Goal: Task Accomplishment & Management: Complete application form

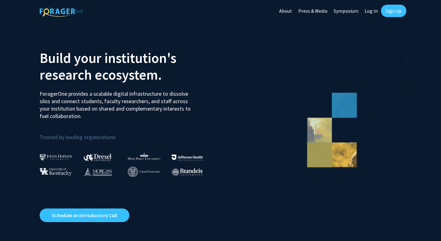
click at [372, 14] on link "Log In" at bounding box center [370, 11] width 19 height 22
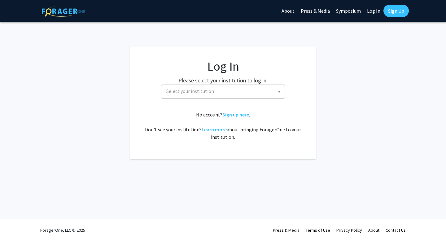
click at [218, 97] on span "Select your institution" at bounding box center [224, 91] width 121 height 13
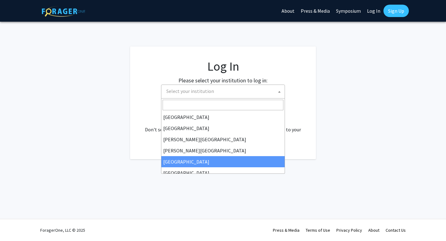
scroll to position [217, 0]
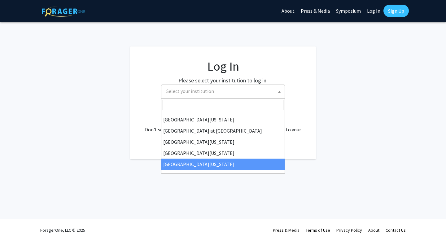
select select "33"
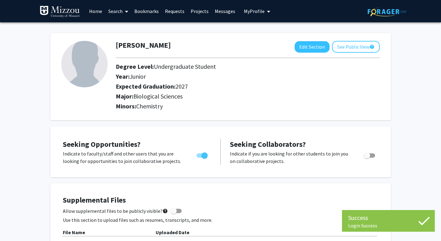
click at [118, 11] on link "Search" at bounding box center [118, 11] width 26 height 22
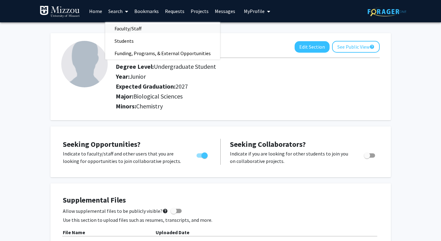
click at [130, 28] on span "Faculty/Staff" at bounding box center [127, 28] width 45 height 12
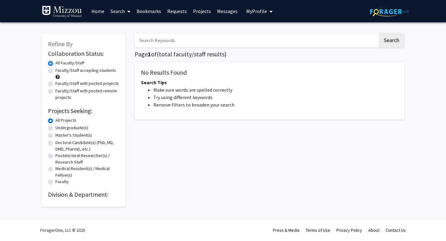
click at [95, 72] on label "Faculty/Staff accepting students" at bounding box center [85, 70] width 61 height 6
click at [59, 71] on input "Faculty/Staff accepting students" at bounding box center [57, 69] width 4 height 4
radio input "true"
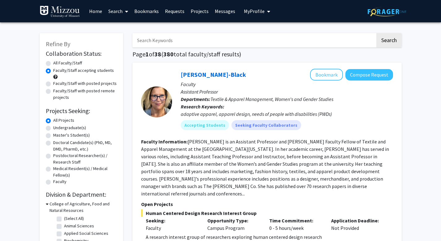
click at [73, 128] on label "Undergraduate(s)" at bounding box center [69, 127] width 33 height 6
click at [57, 128] on input "Undergraduate(s)" at bounding box center [55, 126] width 4 height 4
radio input "true"
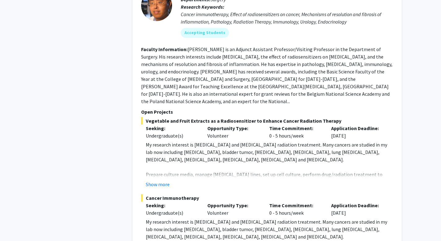
scroll to position [2506, 0]
click at [159, 180] on button "Show more" at bounding box center [158, 183] width 24 height 7
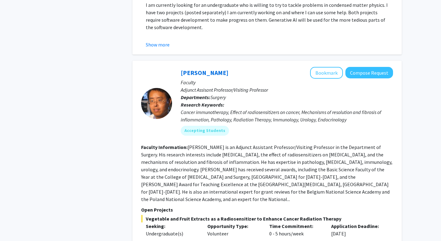
scroll to position [2396, 0]
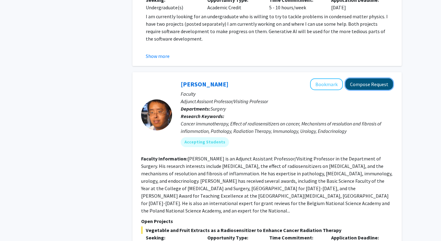
click at [374, 78] on button "Compose Request" at bounding box center [369, 83] width 48 height 11
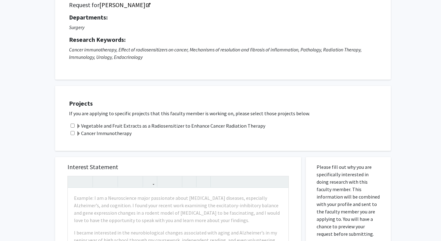
scroll to position [58, 0]
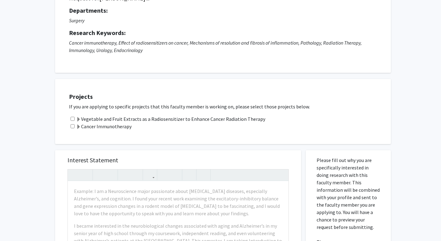
click at [109, 128] on label "Cancer Immunotherapy" at bounding box center [103, 126] width 55 height 7
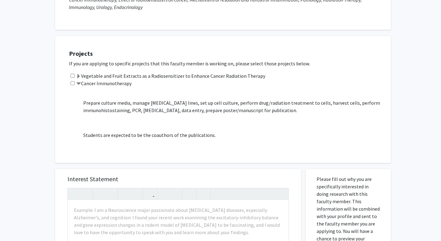
scroll to position [132, 0]
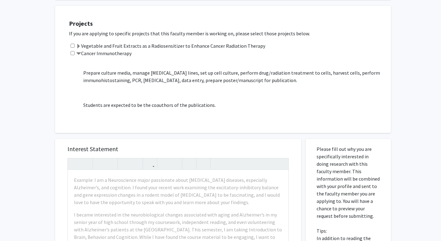
click at [71, 52] on input "checkbox" at bounding box center [73, 53] width 4 height 4
checkbox input "true"
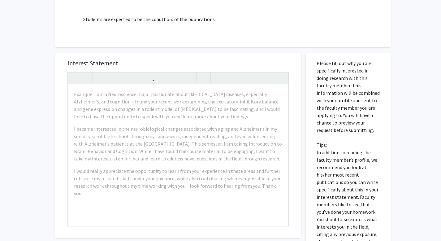
scroll to position [218, 0]
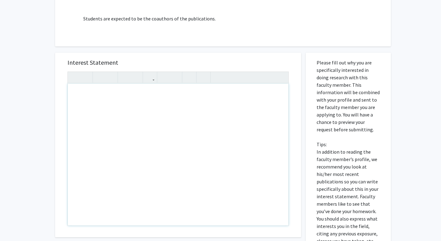
click at [160, 119] on div "Note to users with screen readers: Please press Alt+0 or Option+0 to deactivate…" at bounding box center [178, 155] width 221 height 142
click at [222, 50] on div "Interest Statement Insert link Remove link Supplemental Files File Name Uploade…" at bounding box center [177, 186] width 255 height 280
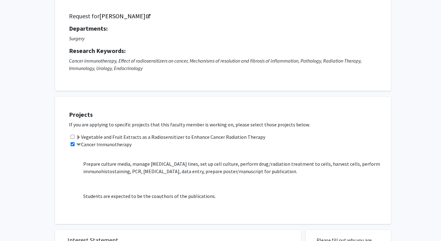
scroll to position [52, 0]
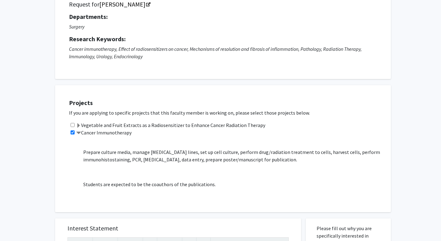
click at [217, 127] on label "Vegetable and Fruit Extracts as a Radiosensitizer to Enhance Cancer Radiation T…" at bounding box center [170, 124] width 189 height 7
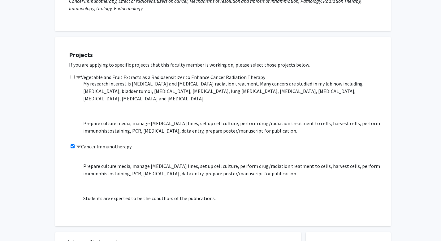
scroll to position [102, 0]
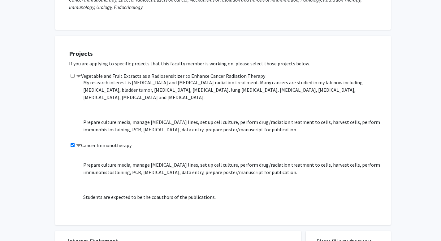
click at [73, 74] on input "checkbox" at bounding box center [73, 76] width 4 height 4
checkbox input "true"
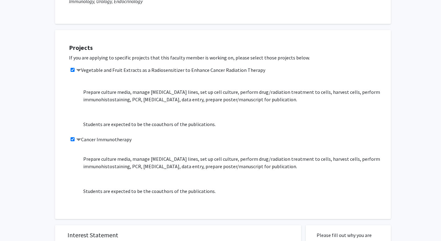
scroll to position [108, 0]
click at [109, 136] on label "Cancer Immunotherapy" at bounding box center [103, 138] width 55 height 7
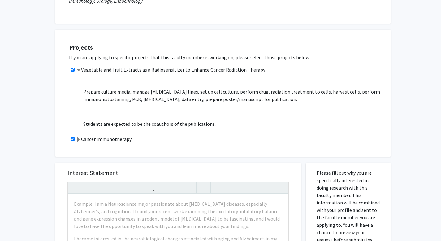
click at [107, 137] on label "Cancer Immunotherapy" at bounding box center [103, 138] width 55 height 7
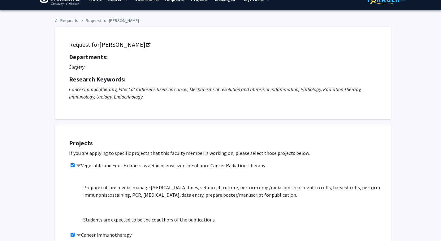
scroll to position [0, 0]
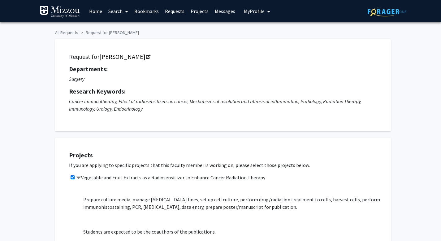
click at [258, 10] on span "My Profile" at bounding box center [254, 11] width 21 height 6
click at [264, 32] on span "[PERSON_NAME]" at bounding box center [282, 28] width 37 height 7
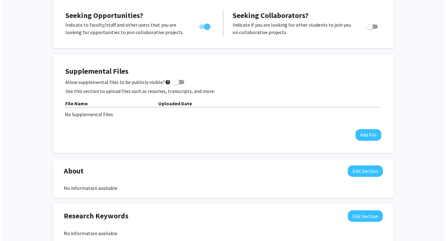
scroll to position [130, 0]
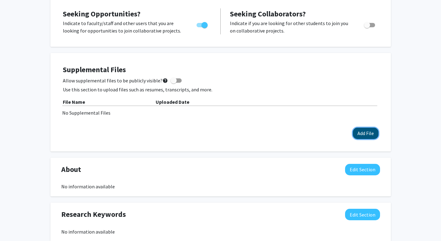
click at [365, 134] on button "Add File" at bounding box center [366, 133] width 26 height 11
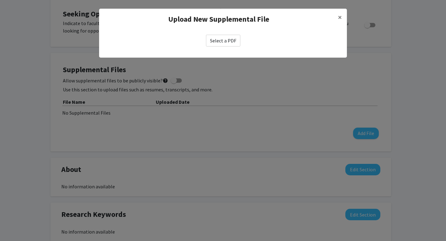
click at [218, 32] on div "Select a PDF" at bounding box center [223, 41] width 248 height 22
click at [218, 42] on label "Select a PDF" at bounding box center [223, 41] width 34 height 12
click at [0, 0] on input "Select a PDF" at bounding box center [0, 0] width 0 height 0
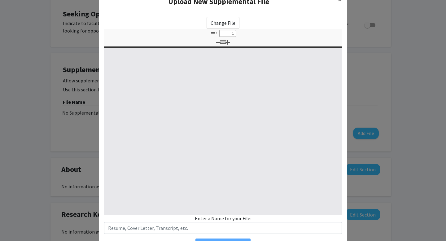
select select "custom"
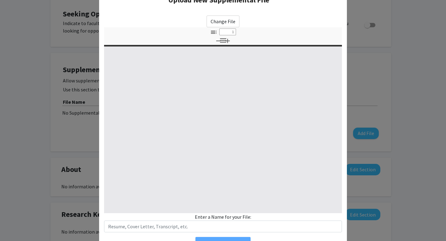
type input "0"
select select "custom"
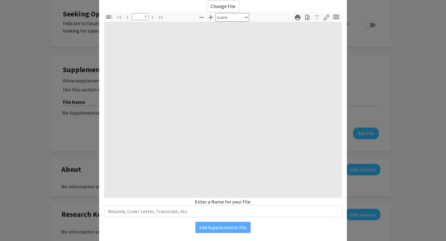
type input "1"
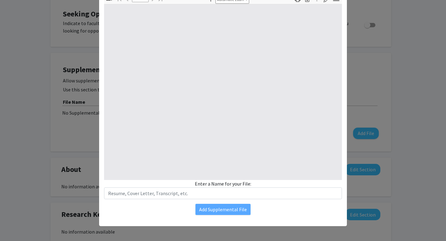
select select "auto"
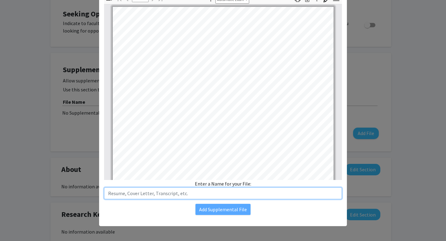
click at [193, 191] on input "text" at bounding box center [223, 193] width 238 height 12
type input "F"
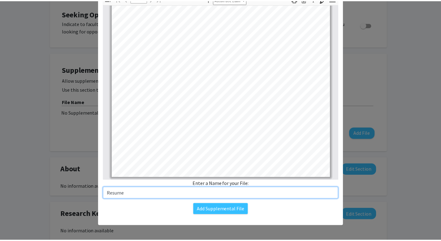
scroll to position [0, 0]
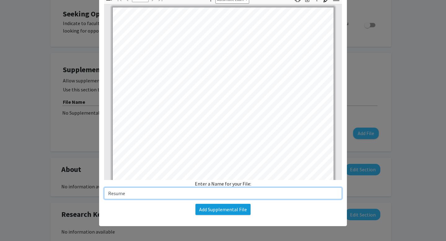
type input "Resume"
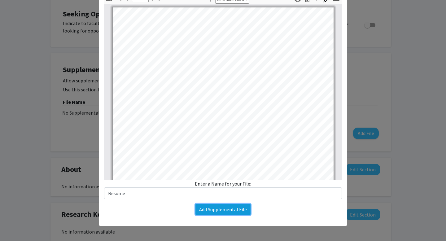
click at [221, 210] on button "Add Supplemental File" at bounding box center [222, 209] width 55 height 11
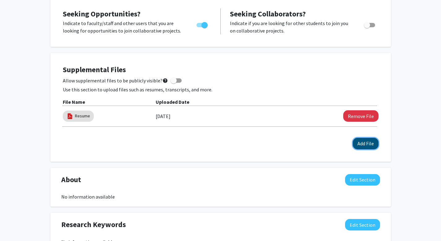
click at [361, 142] on button "Add File" at bounding box center [366, 143] width 26 height 11
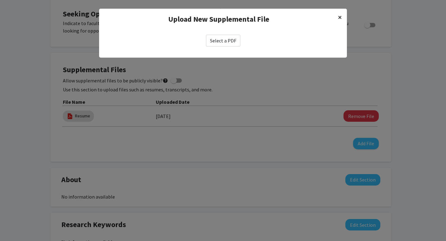
click at [339, 18] on span "×" at bounding box center [340, 17] width 4 height 10
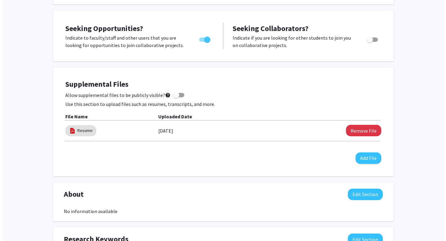
scroll to position [122, 0]
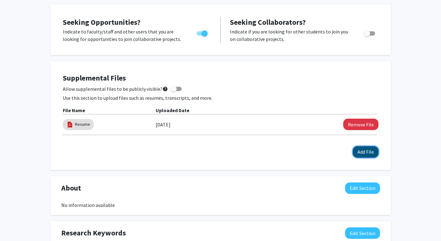
click at [370, 153] on button "Add File" at bounding box center [366, 151] width 26 height 11
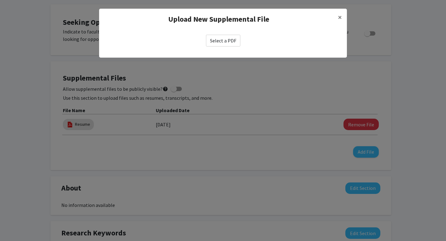
click at [225, 39] on label "Select a PDF" at bounding box center [223, 41] width 34 height 12
click at [0, 0] on input "Select a PDF" at bounding box center [0, 0] width 0 height 0
select select "custom"
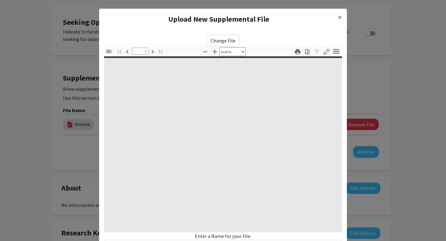
type input "0"
select select "custom"
type input "1"
select select "auto"
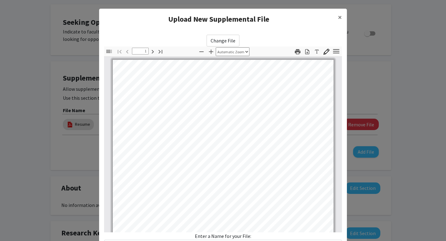
scroll to position [0, 0]
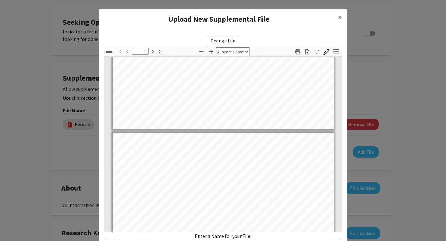
type input "2"
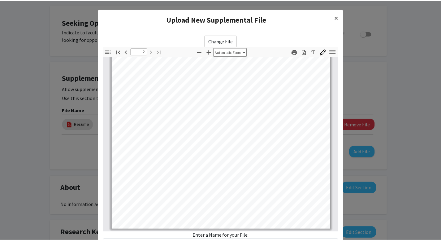
scroll to position [52, 0]
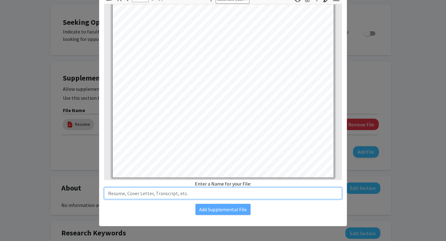
click at [223, 192] on input "text" at bounding box center [223, 193] width 238 height 12
type input "A"
type input "Academic Profile/Transcript"
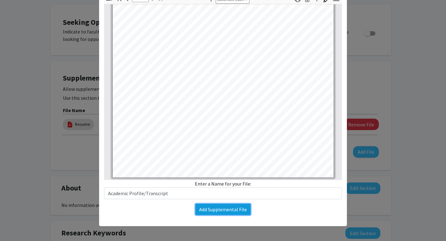
click at [212, 207] on button "Add Supplemental File" at bounding box center [222, 209] width 55 height 11
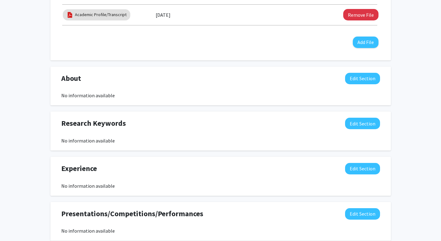
scroll to position [253, 0]
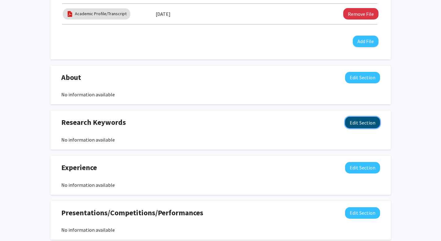
click at [365, 127] on button "Edit Section" at bounding box center [362, 122] width 35 height 11
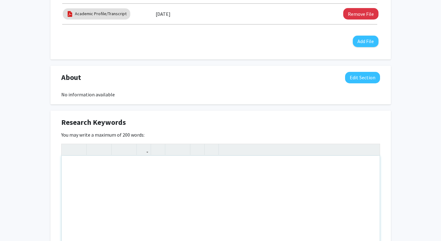
click at [241, 172] on div "Note to users with screen readers: Please deactivate our accessibility plugin f…" at bounding box center [221, 202] width 318 height 93
click at [404, 146] on div "[PERSON_NAME] Edit Section See Public View help Degree Level: Undergraduate Stu…" at bounding box center [220, 126] width 441 height 715
click at [398, 85] on div "[PERSON_NAME] Edit Section See Public View help Degree Level: Undergraduate Stu…" at bounding box center [220, 126] width 441 height 715
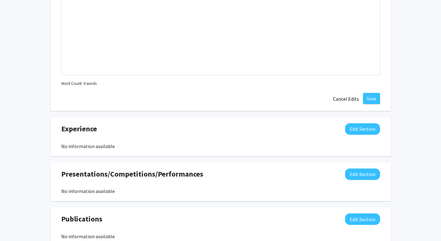
scroll to position [451, 0]
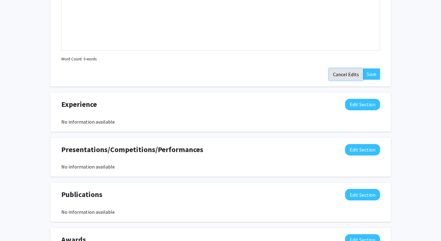
click at [353, 72] on button "Cancel Edits" at bounding box center [346, 74] width 34 height 12
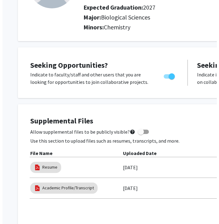
scroll to position [0, 0]
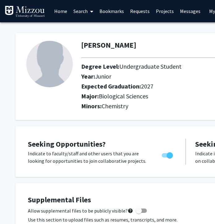
click at [138, 10] on link "Requests" at bounding box center [140, 11] width 26 height 22
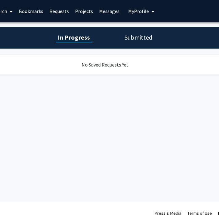
scroll to position [0, 85]
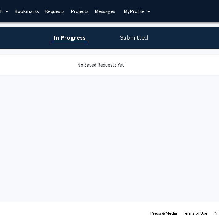
click at [140, 39] on h1 "Submitted" at bounding box center [135, 37] width 32 height 9
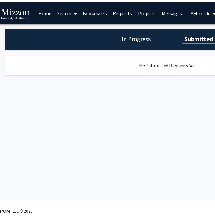
scroll to position [0, 0]
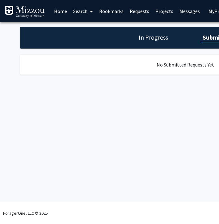
click at [78, 13] on link "Search" at bounding box center [83, 11] width 26 height 22
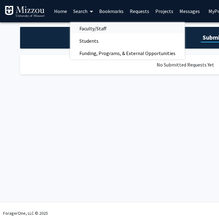
click at [84, 31] on span "Faculty/Staff" at bounding box center [92, 28] width 45 height 12
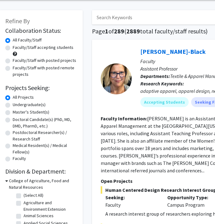
scroll to position [23, 2]
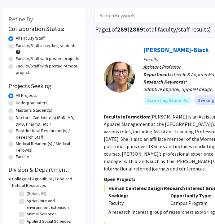
click at [64, 48] on label "Faculty/Staff accepting students" at bounding box center [46, 45] width 61 height 6
click at [20, 46] on input "Faculty/Staff accepting students" at bounding box center [18, 44] width 4 height 4
radio input "true"
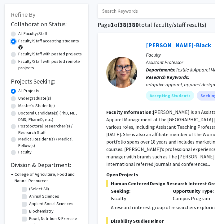
scroll to position [42, 0]
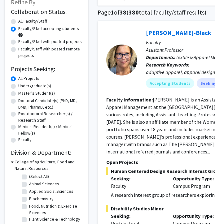
click at [40, 86] on label "Undergraduate(s)" at bounding box center [34, 86] width 33 height 6
click at [22, 86] on input "Undergraduate(s)" at bounding box center [20, 85] width 4 height 4
radio input "true"
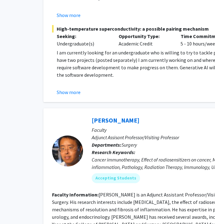
scroll to position [2361, 54]
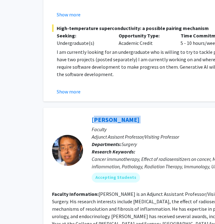
drag, startPoint x: 85, startPoint y: 96, endPoint x: 136, endPoint y: 99, distance: 50.8
click at [136, 114] on div "[PERSON_NAME] Bookmark Compose Request Faculty Adjunct Assisant Professor/Visit…" at bounding box center [193, 150] width 221 height 73
copy div "[PERSON_NAME] Bookmark Compose Request"
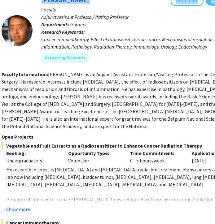
scroll to position [2481, 105]
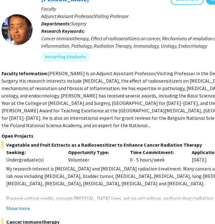
click at [158, 187] on p at bounding box center [129, 190] width 247 height 7
click at [91, 205] on div "Show more" at bounding box center [129, 208] width 247 height 7
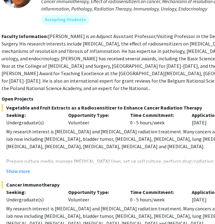
scroll to position [2524, 105]
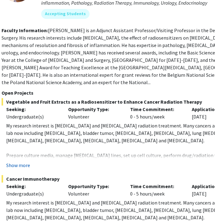
click at [20, 162] on button "Show more" at bounding box center [18, 165] width 24 height 7
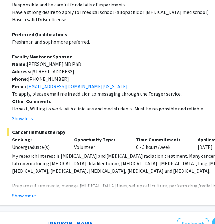
scroll to position [2743, 99]
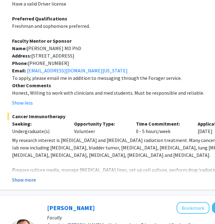
click at [34, 176] on button "Show more" at bounding box center [24, 179] width 24 height 7
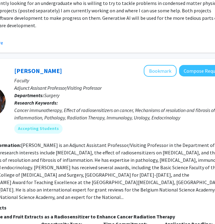
scroll to position [2410, 137]
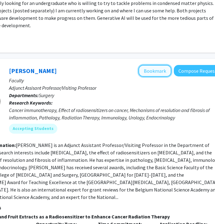
click at [149, 65] on button "Bookmark" at bounding box center [154, 71] width 33 height 12
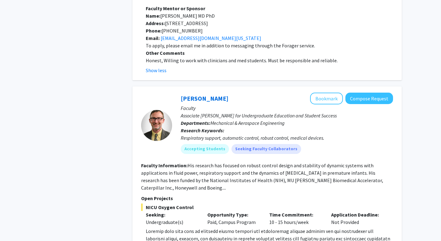
scroll to position [3072, 0]
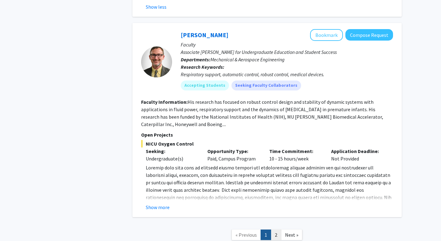
click at [279, 229] on link "2" at bounding box center [276, 234] width 11 height 11
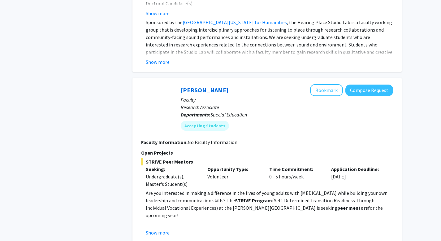
scroll to position [927, 0]
click at [213, 189] on p "Are you interested in making a difference in the lives of young adults with [ME…" at bounding box center [269, 204] width 247 height 30
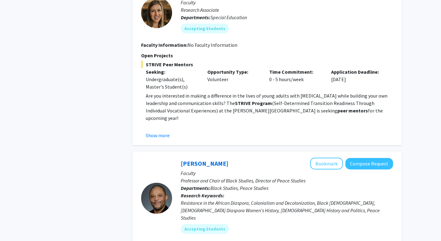
scroll to position [1025, 0]
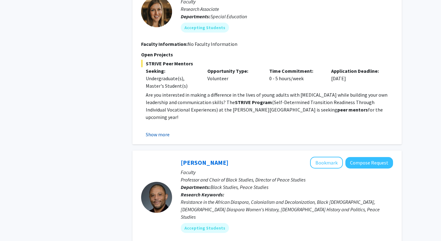
click at [169, 131] on button "Show more" at bounding box center [158, 134] width 24 height 7
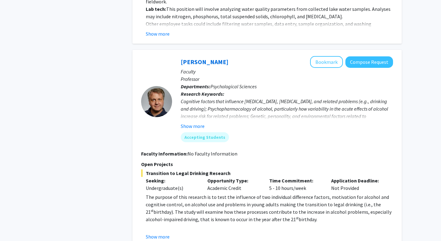
scroll to position [1628, 0]
click at [198, 122] on button "Show more" at bounding box center [193, 125] width 24 height 7
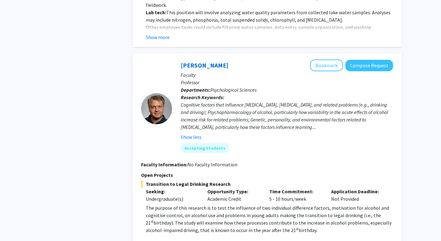
scroll to position [1622, 0]
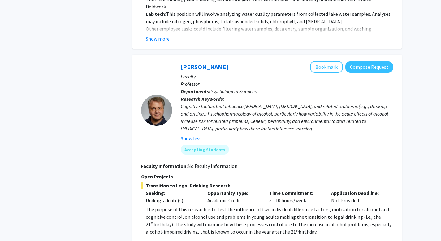
click at [166, 205] on fg-read-more "The purpose of this research is to test the influence of two individual differe…" at bounding box center [267, 228] width 252 height 47
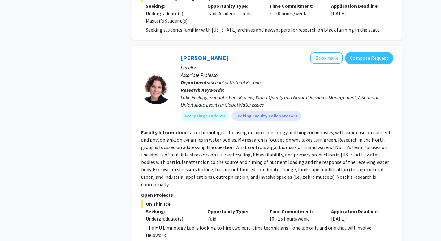
scroll to position [1679, 0]
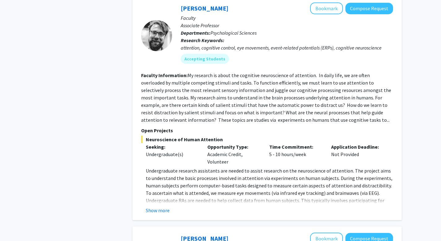
scroll to position [400, 0]
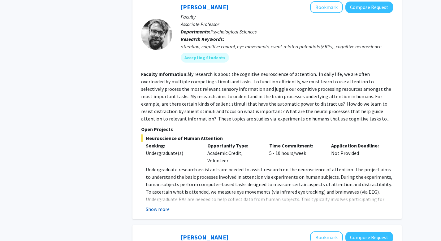
click at [166, 205] on button "Show more" at bounding box center [158, 208] width 24 height 7
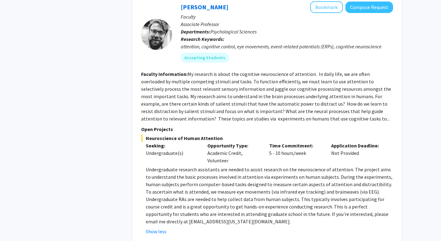
click at [290, 106] on fg-read-more "My research is about the cognitive neuroscience of attention. In daily life, we…" at bounding box center [266, 96] width 250 height 51
click at [279, 113] on fg-read-more "My research is about the cognitive neuroscience of attention. In daily life, we…" at bounding box center [266, 96] width 250 height 51
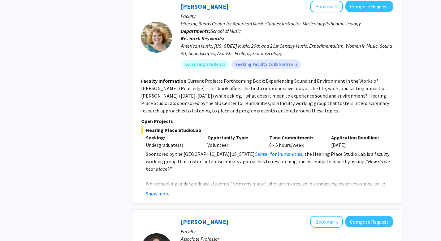
scroll to position [1991, 0]
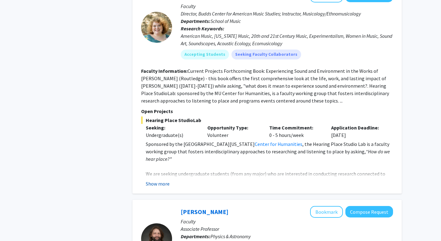
click at [166, 180] on button "Show more" at bounding box center [158, 183] width 24 height 7
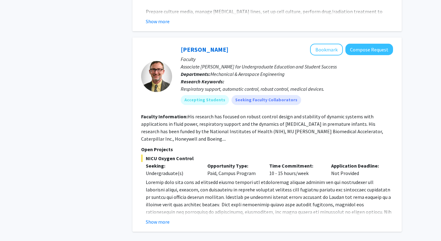
scroll to position [2881, 0]
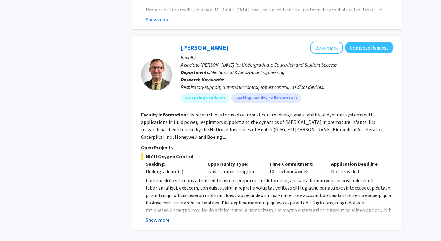
click at [161, 216] on button "Show more" at bounding box center [158, 219] width 24 height 7
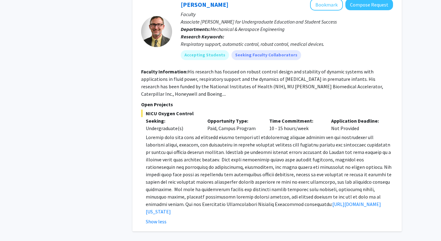
scroll to position [2925, 0]
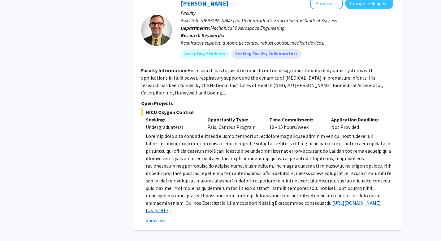
click at [341, 200] on link "[URL][DOMAIN_NAME][US_STATE]" at bounding box center [263, 207] width 235 height 14
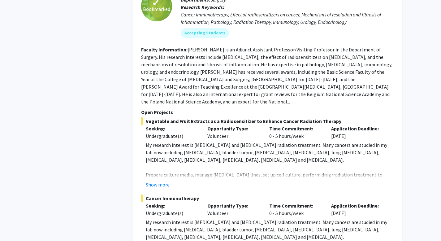
scroll to position [2638, 0]
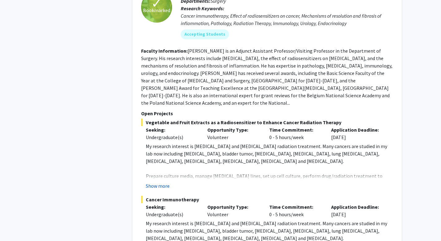
click at [157, 182] on button "Show more" at bounding box center [158, 185] width 24 height 7
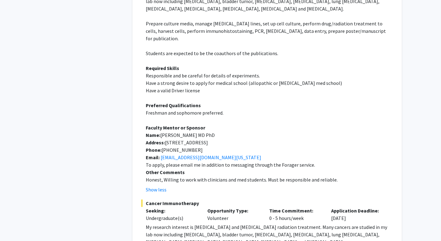
scroll to position [2791, 0]
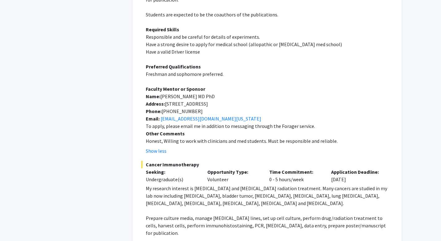
scroll to position [2829, 0]
click at [184, 214] on span "Prepare culture media, manage [MEDICAL_DATA] lines, set up cell culture, perfor…" at bounding box center [266, 224] width 240 height 21
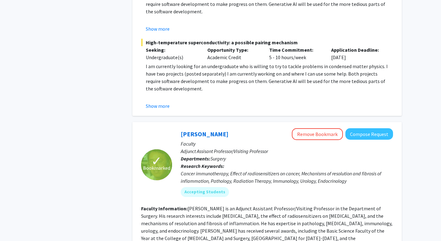
scroll to position [2482, 0]
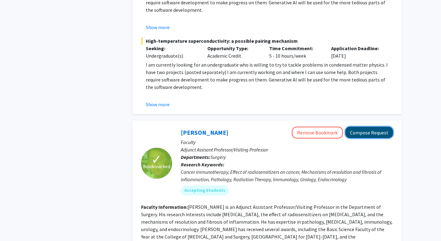
click at [358, 127] on button "Compose Request" at bounding box center [369, 132] width 48 height 11
click at [365, 127] on button "Compose Request" at bounding box center [369, 132] width 48 height 11
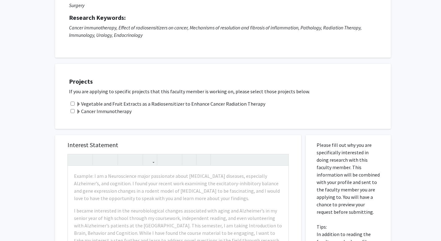
scroll to position [78, 0]
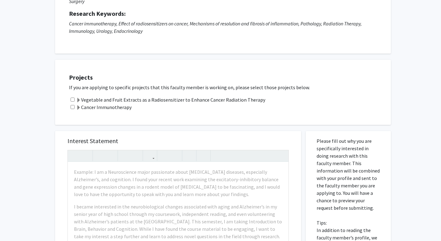
click at [149, 99] on label "Vegetable and Fruit Extracts as a Radiosensitizer to Enhance Cancer Radiation T…" at bounding box center [170, 99] width 189 height 7
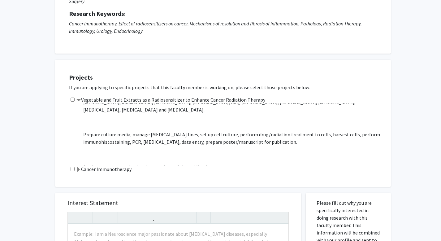
scroll to position [0, 0]
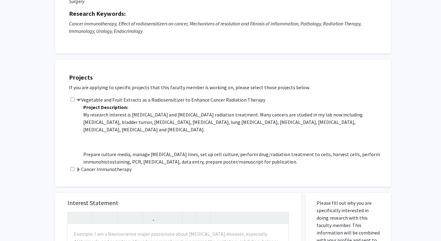
click at [72, 98] on input "checkbox" at bounding box center [73, 99] width 4 height 4
checkbox input "true"
click at [73, 168] on input "checkbox" at bounding box center [73, 169] width 4 height 4
checkbox input "true"
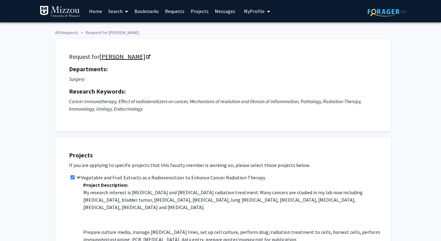
click at [107, 53] on link "[PERSON_NAME]" at bounding box center [124, 57] width 50 height 8
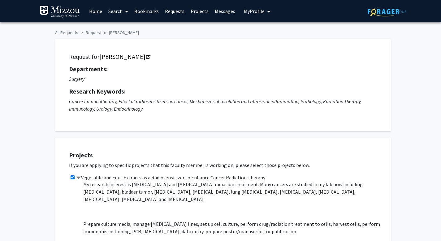
click at [258, 13] on span "My Profile" at bounding box center [254, 11] width 21 height 6
click at [267, 38] on span "View Profile" at bounding box center [282, 35] width 37 height 7
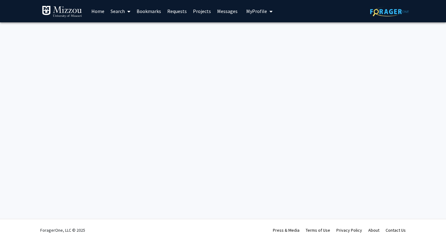
click at [250, 10] on span "My Profile" at bounding box center [256, 11] width 21 height 6
click at [260, 34] on div "[PERSON_NAME] View Profile" at bounding box center [276, 32] width 53 height 14
click at [252, 10] on span "My Profile" at bounding box center [256, 11] width 21 height 6
click at [283, 31] on span "[PERSON_NAME]" at bounding box center [284, 28] width 37 height 7
click at [258, 13] on span "My Profile" at bounding box center [256, 11] width 21 height 6
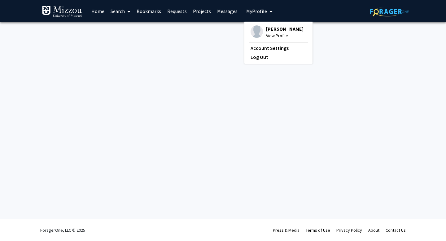
click at [269, 37] on span "View Profile" at bounding box center [284, 35] width 37 height 7
click at [255, 9] on span "My Profile" at bounding box center [256, 11] width 21 height 6
click at [76, 13] on img at bounding box center [62, 12] width 40 height 12
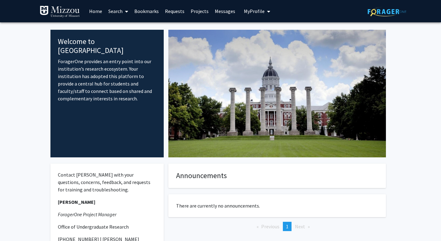
click at [260, 12] on span "My Profile" at bounding box center [254, 11] width 21 height 6
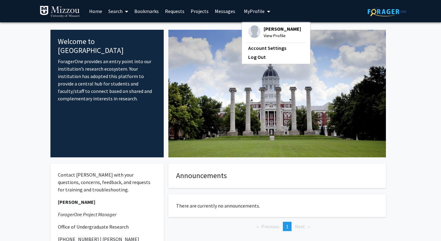
click at [270, 28] on span "[PERSON_NAME]" at bounding box center [282, 28] width 37 height 7
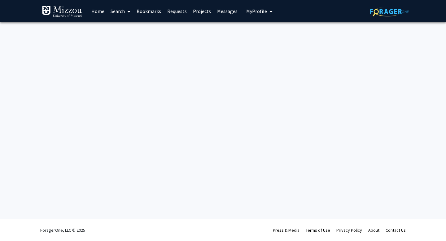
click at [259, 11] on span "My Profile" at bounding box center [256, 11] width 21 height 6
click at [268, 45] on link "Account Settings" at bounding box center [278, 47] width 56 height 7
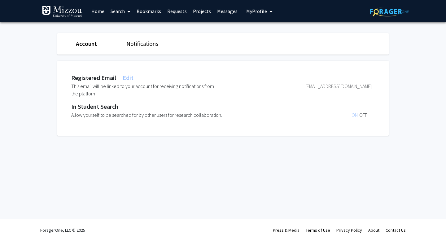
click at [262, 11] on span "My Profile" at bounding box center [256, 11] width 21 height 6
click at [270, 34] on span "View Profile" at bounding box center [284, 35] width 37 height 7
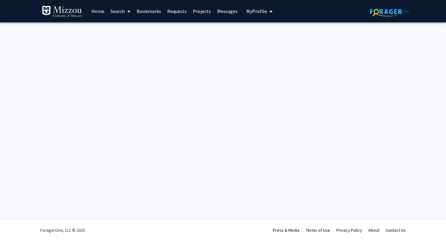
click at [99, 11] on link "Home" at bounding box center [97, 11] width 19 height 22
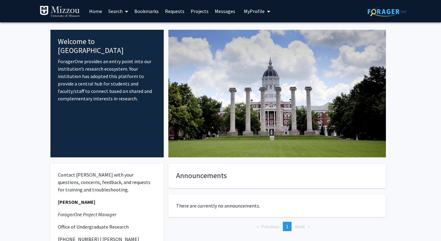
click at [117, 7] on link "Search" at bounding box center [118, 11] width 26 height 22
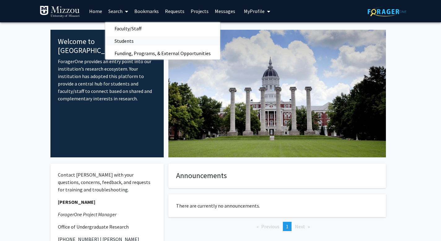
click at [153, 44] on link "Students" at bounding box center [162, 40] width 115 height 9
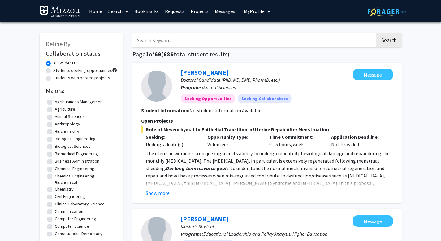
click at [92, 71] on label "Students seeking opportunities" at bounding box center [82, 70] width 59 height 6
click at [57, 71] on input "Students seeking opportunities" at bounding box center [55, 69] width 4 height 4
radio input "true"
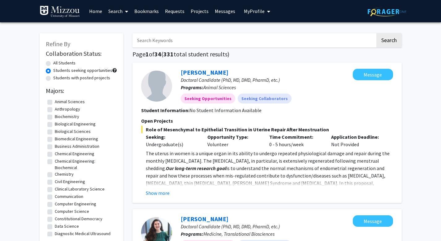
click at [75, 131] on label "Biological Sciences" at bounding box center [73, 131] width 36 height 6
click at [59, 131] on input "Biological Sciences" at bounding box center [57, 130] width 4 height 4
checkbox input "true"
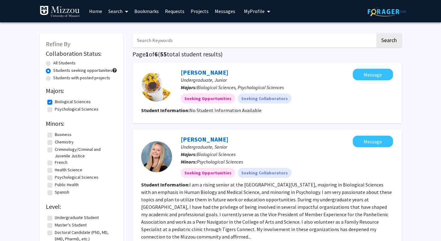
click at [246, 9] on span "My Profile" at bounding box center [254, 11] width 21 height 6
click at [254, 32] on img at bounding box center [254, 31] width 12 height 12
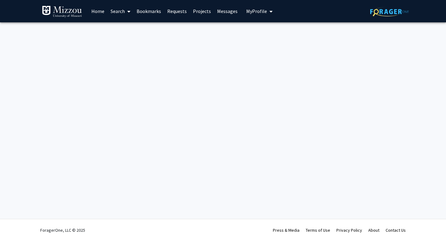
click at [201, 14] on link "Projects" at bounding box center [202, 11] width 24 height 22
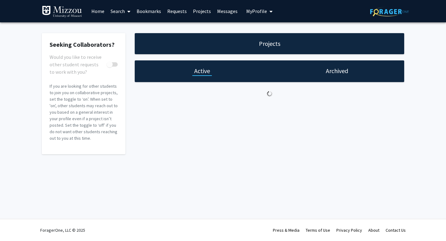
click at [221, 10] on link "Messages" at bounding box center [227, 11] width 27 height 22
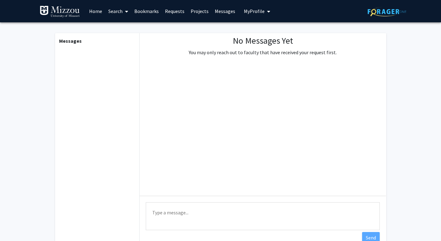
click at [159, 7] on link "Bookmarks" at bounding box center [146, 11] width 31 height 22
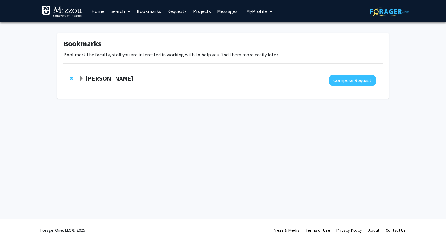
click at [172, 10] on link "Requests" at bounding box center [177, 11] width 26 height 22
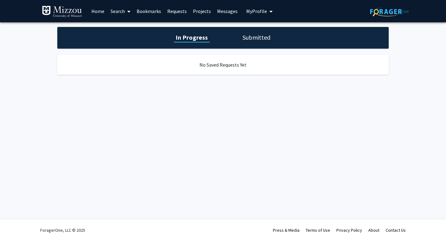
click at [256, 9] on span "My Profile" at bounding box center [256, 11] width 21 height 6
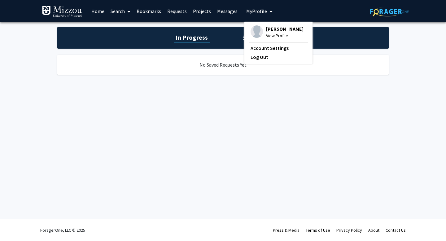
click at [274, 36] on span "View Profile" at bounding box center [284, 35] width 37 height 7
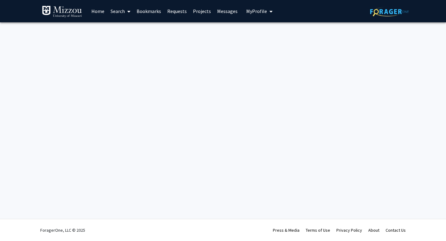
click at [94, 6] on link "Home" at bounding box center [97, 11] width 19 height 22
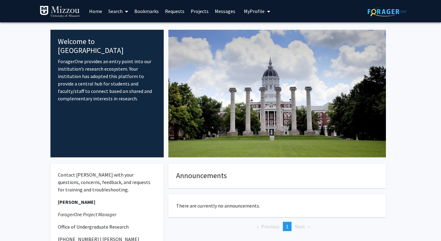
click at [149, 10] on link "Bookmarks" at bounding box center [146, 11] width 31 height 22
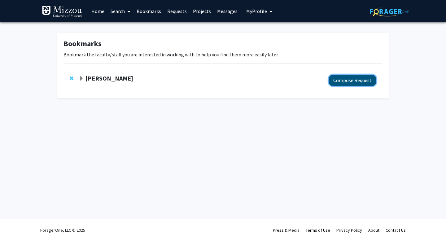
click at [356, 81] on button "Compose Request" at bounding box center [352, 80] width 48 height 11
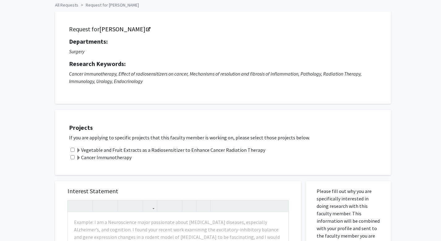
scroll to position [31, 0]
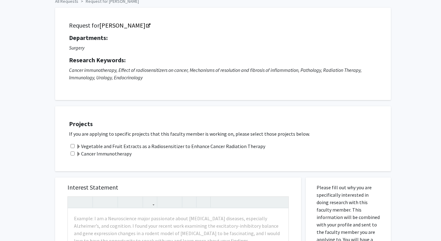
click at [75, 147] on div "Vegetable and Fruit Extracts as a Radiosensitizer to Enhance Cancer Radiation T…" at bounding box center [227, 145] width 316 height 7
click at [73, 152] on input "checkbox" at bounding box center [73, 153] width 4 height 4
checkbox input "true"
click at [73, 146] on input "checkbox" at bounding box center [73, 146] width 4 height 4
checkbox input "true"
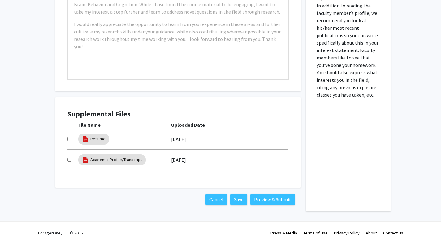
scroll to position [305, 0]
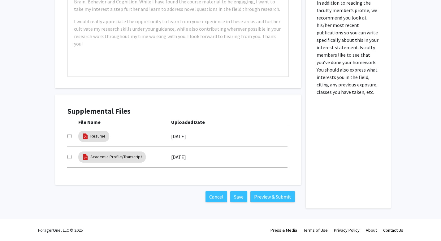
click at [186, 155] on label "[DATE]" at bounding box center [178, 157] width 15 height 11
click at [63, 135] on div "Supplemental Files File Name Uploaded Date Resume [DATE] Academic Profile/Trans…" at bounding box center [178, 140] width 234 height 78
click at [67, 137] on div "Supplemental Files File Name Uploaded Date Resume [DATE] Academic Profile/Trans…" at bounding box center [178, 140] width 234 height 78
click at [67, 136] on input "checkbox" at bounding box center [69, 136] width 4 height 4
checkbox input "true"
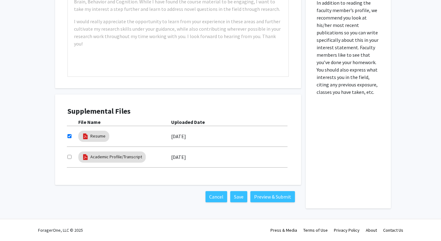
click at [70, 156] on input "checkbox" at bounding box center [69, 157] width 4 height 4
checkbox input "true"
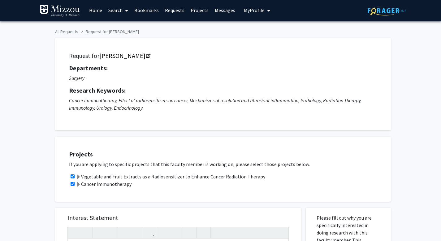
scroll to position [0, 0]
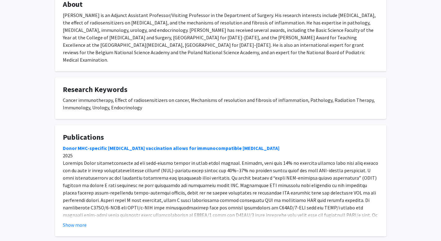
scroll to position [343, 0]
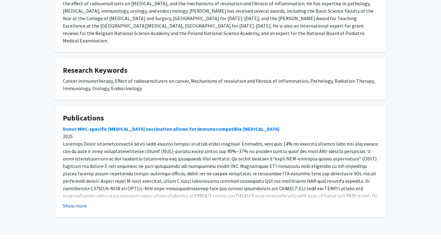
click at [83, 202] on button "Show more" at bounding box center [75, 205] width 24 height 7
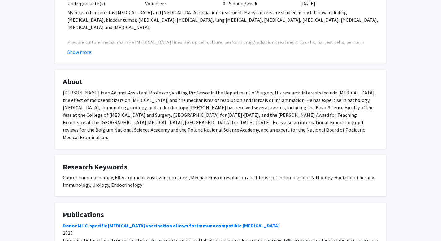
scroll to position [245, 0]
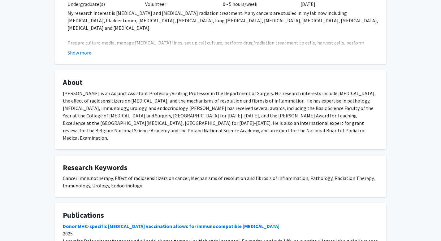
click at [189, 122] on div "Yujiang Fang is an Adjunct Assistant Professor/Visiting Professor in the Depart…" at bounding box center [221, 115] width 316 height 52
copy div "Podiatric"
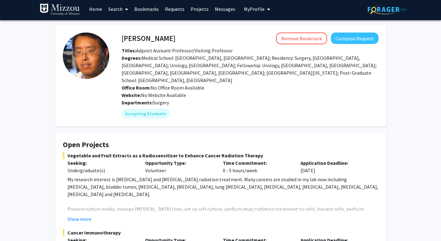
scroll to position [0, 0]
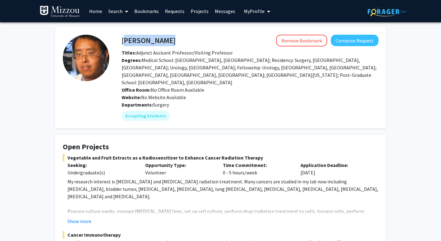
click at [123, 41] on div "Yujiang Fang Remove Bookmark Compose Request" at bounding box center [250, 41] width 266 height 12
copy h4 "[PERSON_NAME]"
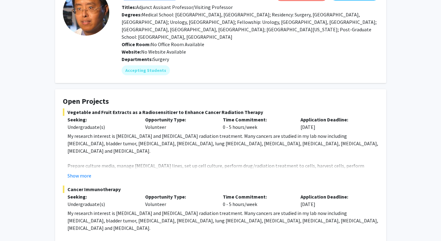
scroll to position [46, 0]
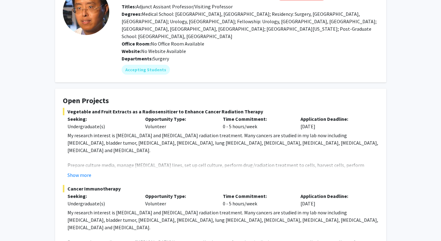
click at [158, 108] on span "Vegetable and Fruit Extracts as a Radiosensitizer to Enhance Cancer Radiation T…" at bounding box center [221, 111] width 316 height 7
copy span "Radiosensitizer"
click at [84, 171] on button "Show more" at bounding box center [79, 174] width 24 height 7
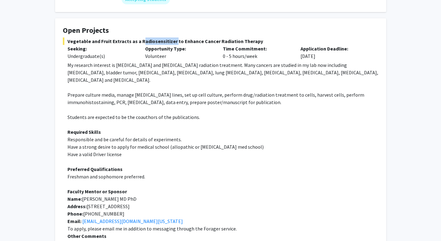
scroll to position [109, 0]
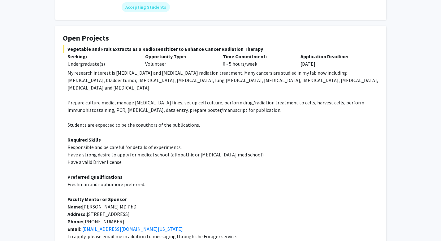
click at [165, 70] on span "My research interest is [MEDICAL_DATA] and [MEDICAL_DATA] radiation treatment. …" at bounding box center [222, 80] width 311 height 21
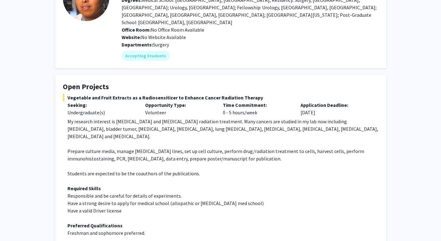
scroll to position [0, 0]
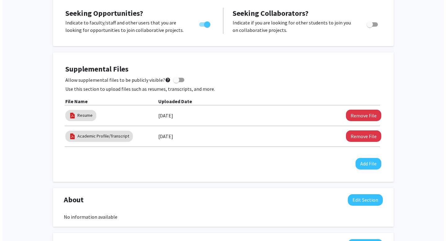
scroll to position [132, 0]
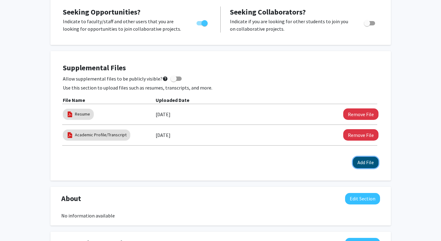
click at [369, 166] on button "Add File" at bounding box center [366, 162] width 26 height 11
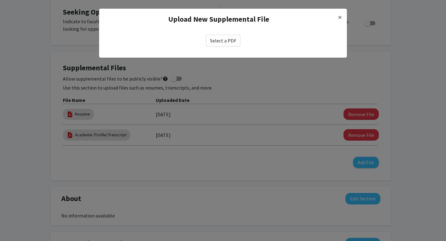
click at [227, 44] on label "Select a PDF" at bounding box center [223, 41] width 34 height 12
click at [0, 0] on input "Select a PDF" at bounding box center [0, 0] width 0 height 0
click at [228, 38] on label "Select a PDF" at bounding box center [223, 41] width 34 height 12
click at [0, 0] on input "Select a PDF" at bounding box center [0, 0] width 0 height 0
click at [228, 43] on label "Select a PDF" at bounding box center [223, 41] width 34 height 12
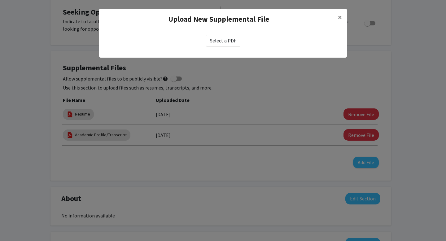
click at [0, 0] on input "Select a PDF" at bounding box center [0, 0] width 0 height 0
select select "custom"
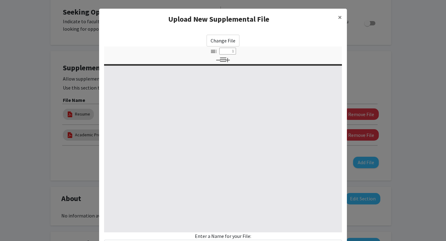
type input "0"
select select "custom"
type input "1"
select select "auto"
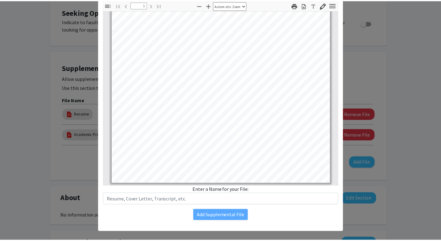
scroll to position [52, 0]
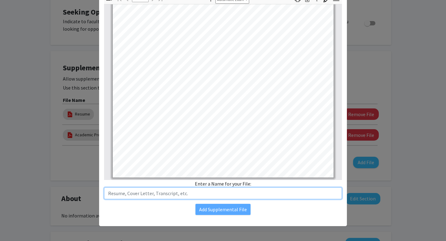
click at [208, 196] on input "text" at bounding box center [223, 193] width 238 height 12
type input "Cover Letter"
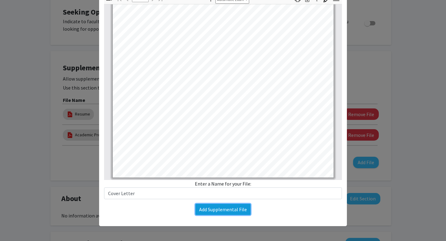
click at [219, 212] on button "Add Supplemental File" at bounding box center [222, 209] width 55 height 11
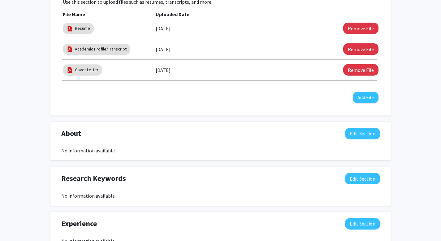
scroll to position [209, 0]
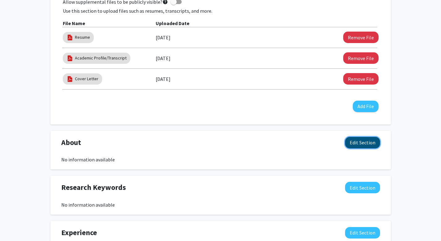
click at [359, 144] on button "Edit Section" at bounding box center [362, 142] width 35 height 11
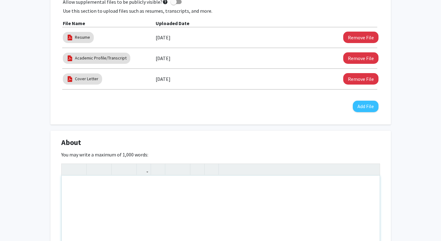
click at [204, 191] on div "Note to users with screen readers: Please deactivate our accessibility plugin f…" at bounding box center [221, 221] width 318 height 93
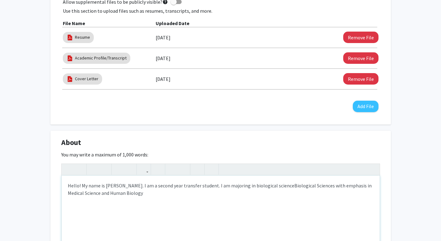
click at [292, 187] on p "Hello! My name is Wren Wohlenhaus. I am a second year transfer student. I am ma…" at bounding box center [221, 189] width 306 height 15
drag, startPoint x: 292, startPoint y: 185, endPoint x: 330, endPoint y: 185, distance: 38.1
click at [330, 185] on p "Hello! My name is Wren Wohlenhaus. I am a second year transfer student. I am ma…" at bounding box center [221, 189] width 306 height 15
click at [319, 187] on p "Hello! My name is Wren Wohlenhaus. I am a second year transfer student. I am ma…" at bounding box center [221, 189] width 306 height 15
click at [325, 186] on p "Hello! My name is Wren Wohlenhaus. I am a second year transfer student. I am ma…" at bounding box center [221, 189] width 306 height 15
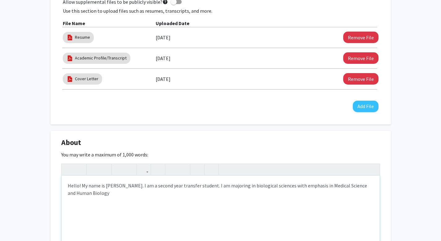
click at [323, 186] on p "Hello! My name is Wren Wohlenhaus. I am a second year transfer student. I am ma…" at bounding box center [221, 189] width 306 height 15
click at [304, 186] on p "Hello! My name is Wren Wohlenhaus. I am a second year transfer student. I am ma…" at bounding box center [221, 189] width 306 height 15
click at [339, 185] on p "Hello! My name is Wren Wohlenhaus. I am a second year transfer student. I am ma…" at bounding box center [221, 189] width 306 height 15
click at [356, 185] on p "Hello! My name is Wren Wohlenhaus. I am a second year transfer student. I am ma…" at bounding box center [221, 189] width 306 height 15
click at [81, 195] on p "Hello! My name is Wren Wohlenhaus. I am a second year transfer student. I am ma…" at bounding box center [221, 189] width 306 height 15
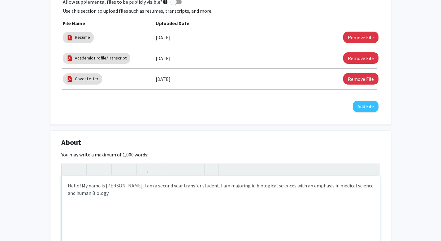
click at [97, 196] on p "Hello! My name is Wren Wohlenhaus. I am a second year transfer student. I am ma…" at bounding box center [221, 189] width 306 height 15
click at [121, 197] on div "Hello! My name is Wren Wohlenhaus. I am a second year transfer student. I am ma…" at bounding box center [221, 221] width 318 height 93
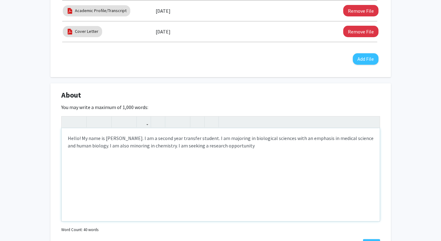
scroll to position [257, 0]
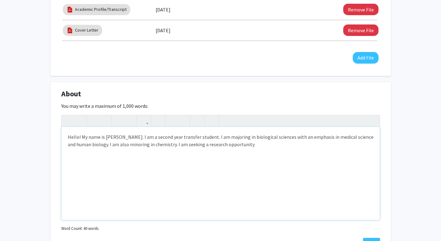
click at [219, 136] on p "Hello! My name is Wren Wohlenhaus. I am a second year transfer student. I am ma…" at bounding box center [221, 140] width 306 height 15
click at [267, 156] on div "Hello! My name is Wren Wohlenhaus. I am a second year transfer student. I expec…" at bounding box center [221, 173] width 318 height 93
click at [220, 139] on p "Hello! My name is Wren Wohlenhaus. I am a second year transfer student. I expec…" at bounding box center [221, 140] width 306 height 15
click at [208, 136] on p "Hello! My name is Wren Wohlenhaus. I am a second year transfer student. I expec…" at bounding box center [221, 140] width 306 height 15
click at [274, 145] on p "Hello! My name is Wren Wohlenhaus. I am a second year transfer student. I expec…" at bounding box center [221, 140] width 306 height 15
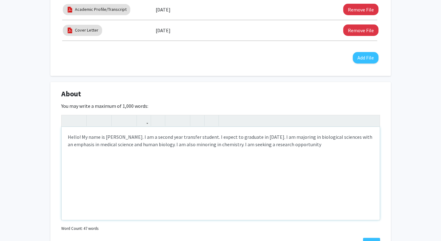
click at [341, 140] on p "Hello! My name is Wren Wohlenhaus. I am a second year transfer student. I expec…" at bounding box center [221, 140] width 306 height 15
click at [331, 154] on div "Hello! My name is Wren Wohlenhaus. I am a second year transfer student. I expec…" at bounding box center [221, 173] width 318 height 93
click at [242, 146] on p "Hello! My name is Wren Wohlenhaus. I am a second year transfer student. I expec…" at bounding box center [221, 140] width 306 height 15
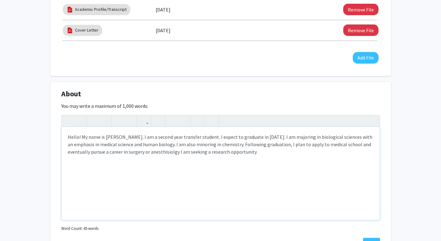
click at [170, 149] on p "Hello! My name is Wren Wohlenhaus. I am a second year transfer student. I expec…" at bounding box center [221, 144] width 306 height 22
click at [159, 150] on p "Hello! My name is Wren Wohlenhaus. I am a second year transfer student. I expec…" at bounding box center [221, 144] width 306 height 22
click at [272, 154] on p "Hello! My name is Wren Wohlenhaus. I am a second year transfer student. I expec…" at bounding box center [221, 144] width 306 height 22
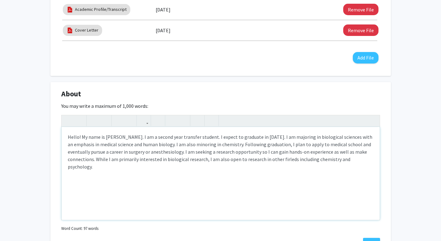
click at [284, 159] on p "Hello! My name is Wren Wohlenhaus. I am a second year transfer student. I expec…" at bounding box center [221, 151] width 306 height 37
click at [372, 163] on p "Hello! My name is Wren Wohlenhaus. I am a second year transfer student. I expec…" at bounding box center [221, 151] width 306 height 37
click at [229, 174] on div "Hello! My name is Wren Wohlenhaus. I am a second year transfer student. I expec…" at bounding box center [221, 173] width 318 height 93
click at [179, 160] on p "Hello! My name is Wren Wohlenhaus. I am a second year transfer student. I expec…" at bounding box center [221, 151] width 306 height 37
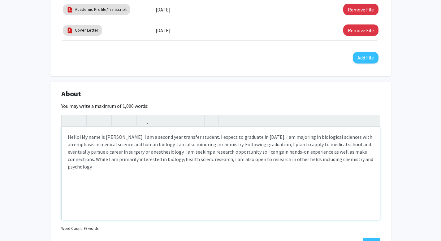
type textarea "<p>Hello! My name is Wren Wohlenhaus. I am a second year transfer student. I ex…"
click at [206, 156] on p "Hello! My name is Wren Wohlenhaus. I am a second year transfer student. I expec…" at bounding box center [221, 151] width 306 height 37
click at [240, 165] on p "Hello! My name is Wren Wohlenhaus. I am a second year transfer student. I expec…" at bounding box center [221, 151] width 306 height 37
click at [212, 167] on p "Hello! My name is Wren Wohlenhaus. I am a second year transfer student. I expec…" at bounding box center [221, 151] width 306 height 37
click at [286, 166] on p "Hello! My name is Wren Wohlenhaus. I am a second year transfer student. I expec…" at bounding box center [221, 151] width 306 height 37
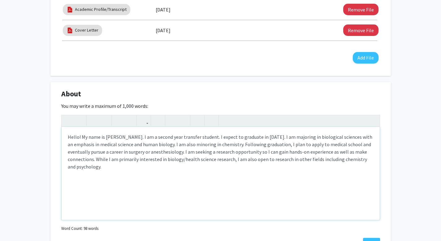
click at [277, 156] on p "Hello! My name is Wren Wohlenhaus. I am a second year transfer student. I expec…" at bounding box center [221, 151] width 306 height 37
click at [110, 170] on div "Hello! My name is Wren Wohlenhaus. I am a second year transfer student. I expec…" at bounding box center [221, 173] width 318 height 93
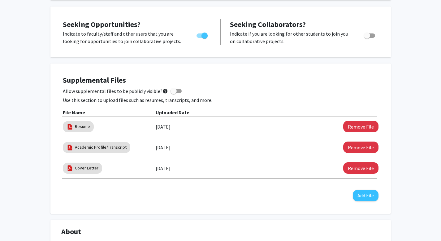
scroll to position [119, 0]
click at [171, 90] on span at bounding box center [174, 91] width 6 height 6
click at [173, 93] on input "Allow supplemental files to be publicly visible? help" at bounding box center [173, 93] width 0 height 0
checkbox input "true"
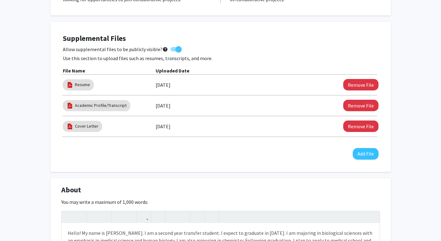
scroll to position [272, 0]
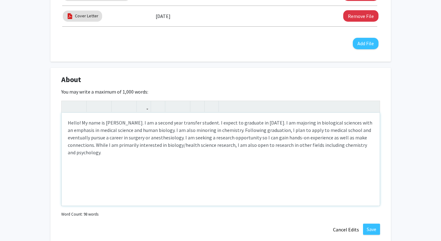
click at [138, 158] on div "Hello! My name is Wren Wohlenhaus. I am a second year transfer student. I expec…" at bounding box center [221, 159] width 318 height 93
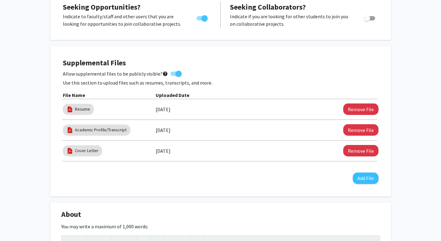
scroll to position [186, 0]
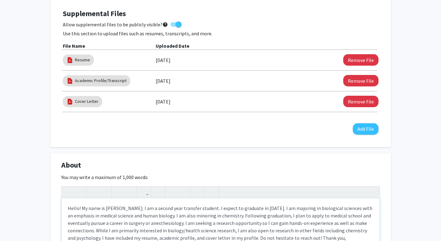
type textarea "<p>Hello! My name is Wren Wohlenhaus. I am a second year transfer student. I ex…"
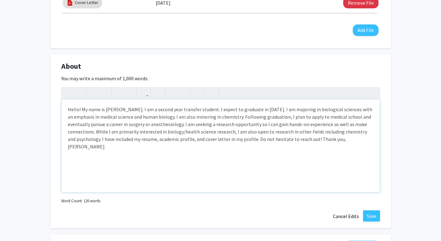
scroll to position [287, 0]
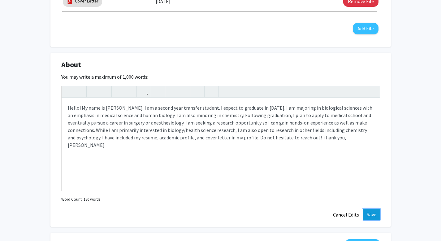
click at [372, 214] on button "Save" at bounding box center [371, 214] width 17 height 11
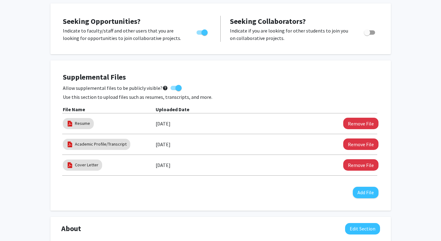
scroll to position [0, 0]
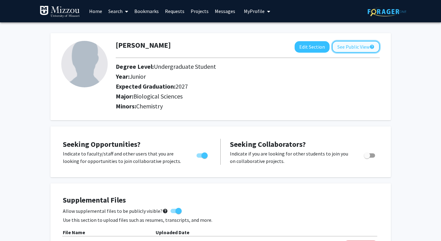
click at [353, 41] on button "See Public View help" at bounding box center [356, 47] width 48 height 12
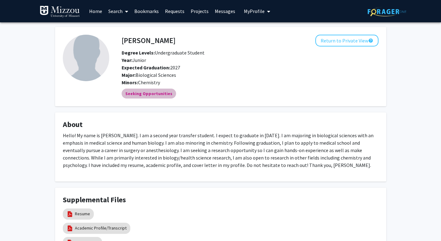
click at [162, 99] on div "Seeking Opportunities" at bounding box center [249, 93] width 259 height 12
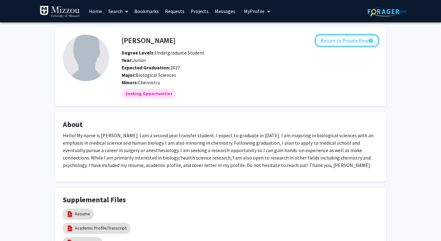
click at [355, 38] on button "Return to Private View help" at bounding box center [346, 41] width 63 height 12
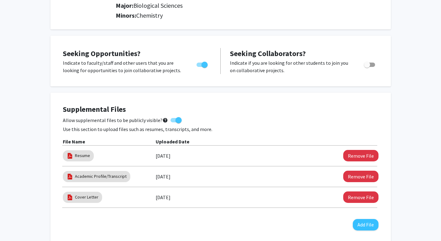
scroll to position [91, 0]
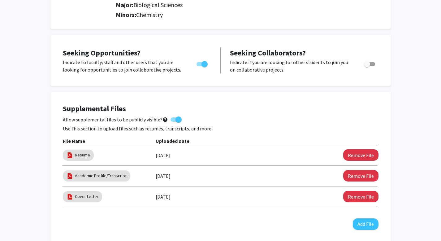
click at [368, 67] on span "Toggle" at bounding box center [367, 64] width 6 height 6
click at [367, 67] on input "Would you like to receive other student requests to work with you?" at bounding box center [367, 66] width 0 height 0
click at [373, 61] on span "Toggle" at bounding box center [372, 64] width 6 height 6
click at [367, 66] on input "Would you like to receive other student requests to work with you?" at bounding box center [367, 66] width 0 height 0
checkbox input "false"
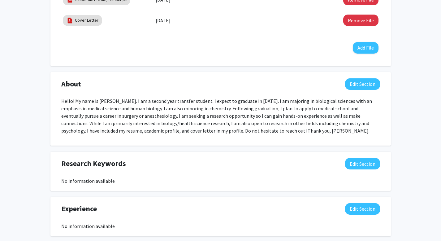
scroll to position [275, 0]
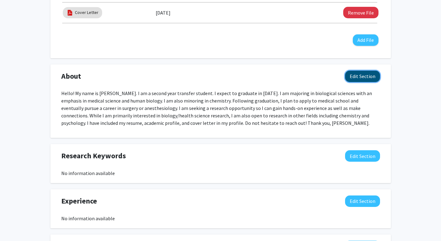
click at [359, 78] on button "Edit Section" at bounding box center [362, 76] width 35 height 11
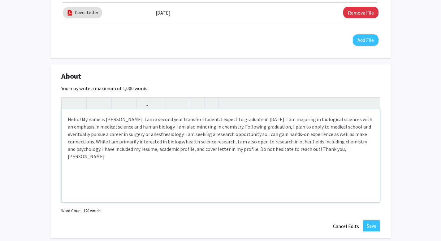
click at [353, 146] on p "Hello! My name is Wren Wohlenhaus. I am a second year transfer student. I expec…" at bounding box center [221, 137] width 306 height 45
click at [170, 172] on p "email: ww8mz@umsystem.edu (university)" at bounding box center [221, 175] width 306 height 7
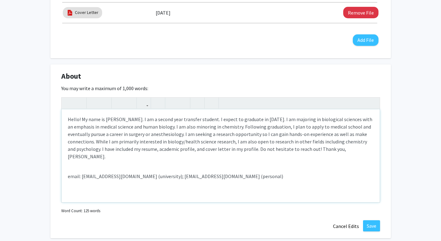
click at [227, 127] on p "Hello! My name is Wren Wohlenhaus. I am a second year transfer student. I expec…" at bounding box center [221, 137] width 306 height 45
click at [71, 172] on p "email: ww8mz@umsystem.edu (university); wrenwohlenhaus@gmail.com (personal)" at bounding box center [221, 175] width 306 height 7
click at [166, 151] on p "Hello! My name is Wren Wohlenhaus. I am a second year transfer student. I expec…" at bounding box center [221, 137] width 306 height 45
click at [262, 149] on p "Hello! My name is Wren Wohlenhaus. I am a second year transfer student. I expec…" at bounding box center [221, 137] width 306 height 45
click at [246, 143] on p "Hello! My name is Wren Wohlenhaus. I am a second year transfer student. I expec…" at bounding box center [221, 137] width 306 height 45
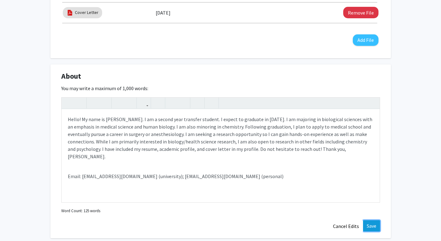
click at [370, 224] on button "Save" at bounding box center [371, 225] width 17 height 11
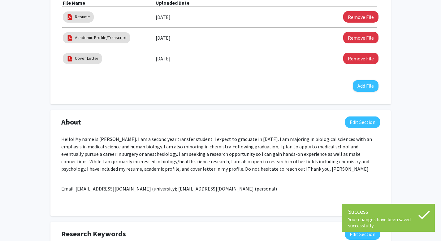
scroll to position [229, 0]
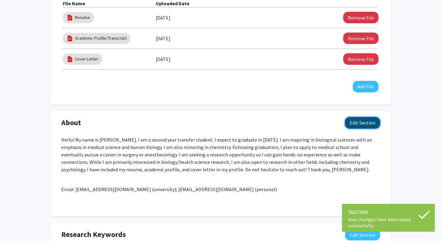
click at [360, 123] on button "Edit Section" at bounding box center [362, 122] width 35 height 11
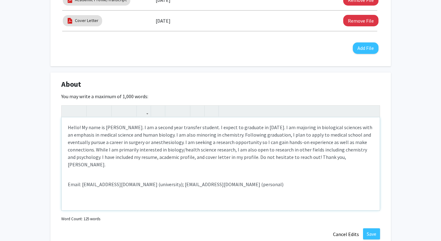
scroll to position [291, 0]
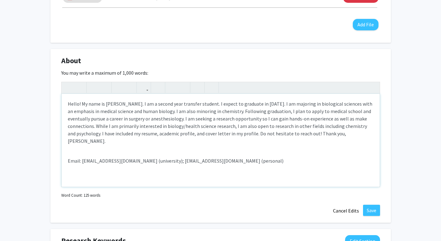
click at [80, 157] on p "Email: ww8mz@umsystem.edu (university); wrenwohlenhaus@gmail.com (personal)" at bounding box center [221, 160] width 306 height 7
click at [81, 157] on p "Email: ww8mz@umsystem.edu (university); wrenwohlenhaus@gmail.com (personal)" at bounding box center [221, 160] width 306 height 7
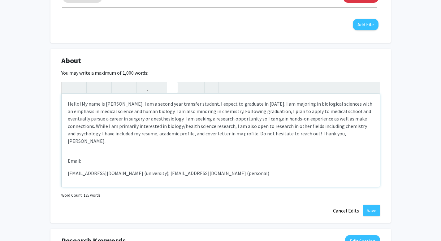
click at [171, 89] on icon "button" at bounding box center [172, 87] width 5 height 10
click at [87, 165] on div "Hello! My name is Wren Wohlenhaus. I am a second year transfer student. I expec…" at bounding box center [221, 140] width 318 height 93
click at [82, 154] on div "Hello! My name is Wren Wohlenhaus. I am a second year transfer student. I expec…" at bounding box center [221, 140] width 318 height 93
click at [82, 158] on p "Email:" at bounding box center [221, 160] width 306 height 7
click at [158, 174] on li "ww8mz@umsystem.edu (university); wrenwohlenhaus@gmail.com (personal)" at bounding box center [226, 172] width 293 height 7
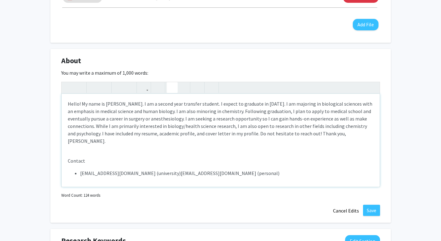
type textarea "<p>Hello! My name is Wren Wohlenhaus. I am a second year transfer student. I ex…"
click at [195, 157] on p "Contact" at bounding box center [221, 160] width 306 height 7
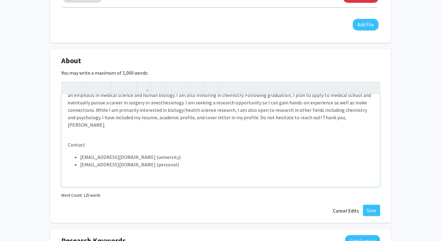
click at [154, 145] on p "Contact" at bounding box center [221, 144] width 306 height 7
click at [177, 162] on li "wrenwohlenhaus@gmail.com (personal)" at bounding box center [226, 164] width 293 height 7
click at [149, 161] on li "wrenwohlenhaus@gmail.com (personal)" at bounding box center [226, 164] width 293 height 7
click at [203, 135] on div "Hello! My name is Wren Wohlenhaus. I am a second year transfer student. I expec…" at bounding box center [221, 140] width 318 height 93
click at [374, 212] on button "Save" at bounding box center [371, 210] width 17 height 11
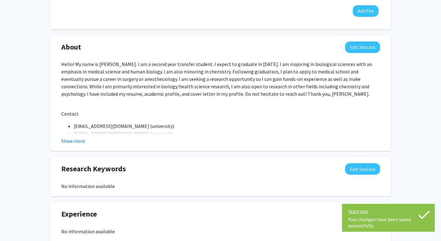
scroll to position [311, 0]
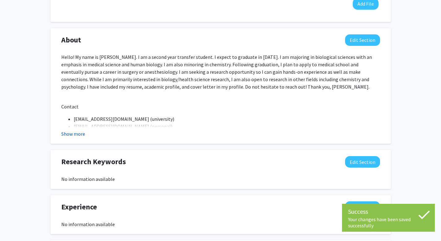
click at [79, 131] on button "Show more" at bounding box center [73, 133] width 24 height 7
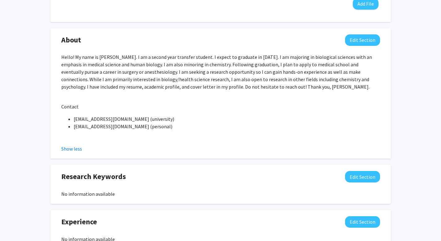
click at [405, 110] on div "Wren Wohlenhaus Edit Section See Public View help Degree Level: Undergraduate S…" at bounding box center [220, 57] width 441 height 693
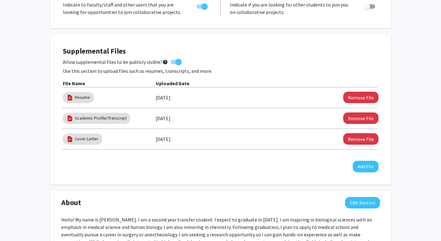
scroll to position [0, 0]
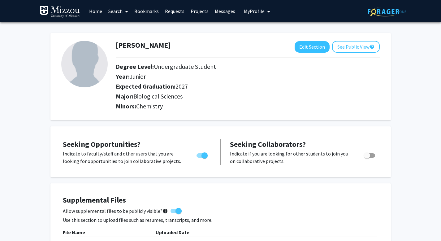
click at [156, 9] on link "Bookmarks" at bounding box center [146, 11] width 31 height 22
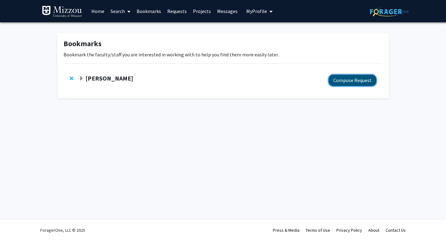
click at [350, 81] on button "Compose Request" at bounding box center [352, 80] width 48 height 11
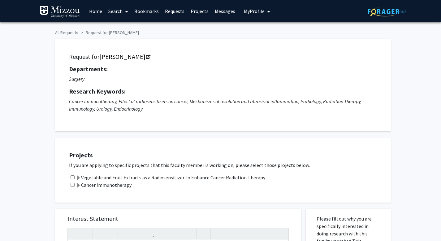
click at [168, 183] on div "Cancer Immunotherapy" at bounding box center [227, 184] width 316 height 7
click at [158, 179] on label "Vegetable and Fruit Extracts as a Radiosensitizer to Enhance Cancer Radiation T…" at bounding box center [170, 177] width 189 height 7
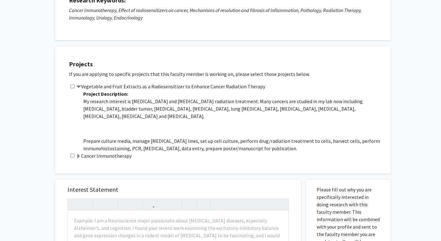
scroll to position [108, 0]
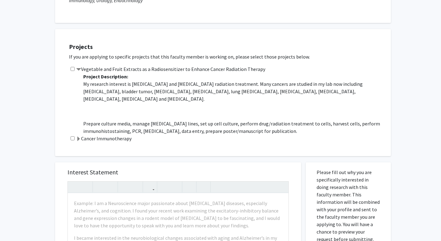
click at [69, 69] on div "Vegetable and Fruit Extracts as a Radiosensitizer to Enhance Cancer Radiation T…" at bounding box center [227, 99] width 316 height 69
click at [71, 69] on input "checkbox" at bounding box center [73, 69] width 4 height 4
checkbox input "true"
click at [72, 135] on div "Cancer Immunotherapy" at bounding box center [227, 138] width 316 height 7
click at [71, 144] on div "Projects If you are applying to specific projects that this faculty member is w…" at bounding box center [227, 92] width 328 height 111
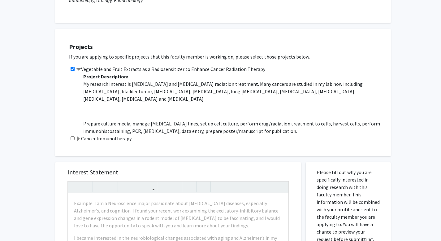
click at [71, 142] on div "Cancer Immunotherapy" at bounding box center [227, 138] width 316 height 7
click at [71, 139] on input "checkbox" at bounding box center [73, 138] width 4 height 4
checkbox input "true"
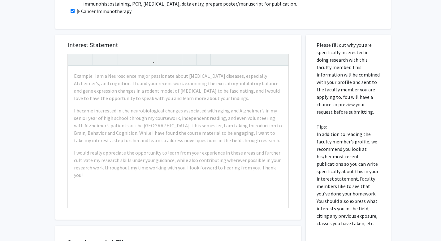
scroll to position [238, 0]
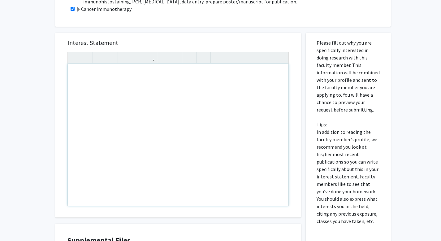
click at [128, 107] on div "Note to users with screen readers: Please press Alt+0 or Option+0 to deactivate…" at bounding box center [178, 135] width 221 height 142
type textarea "H"
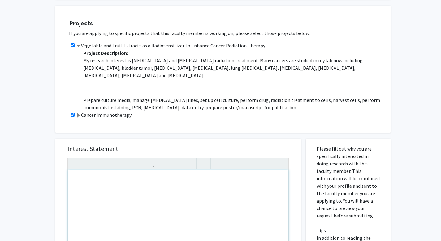
scroll to position [131, 0]
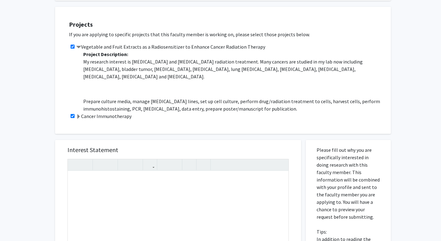
click at [52, 108] on div "Projects If you are applying to specific projects that this faculty member is w…" at bounding box center [220, 67] width 340 height 133
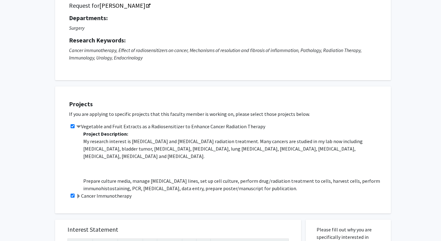
scroll to position [57, 0]
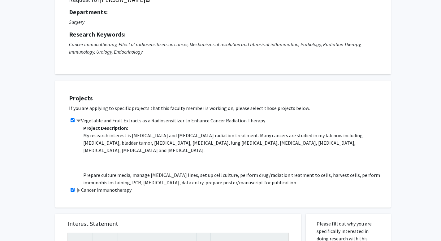
click at [99, 188] on label "Cancer Immunotherapy" at bounding box center [103, 189] width 55 height 7
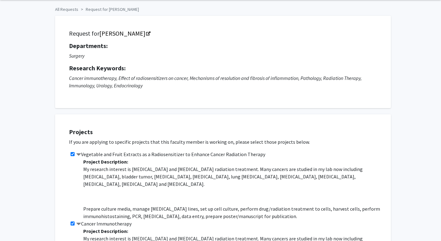
scroll to position [25, 0]
